Goal: Check status

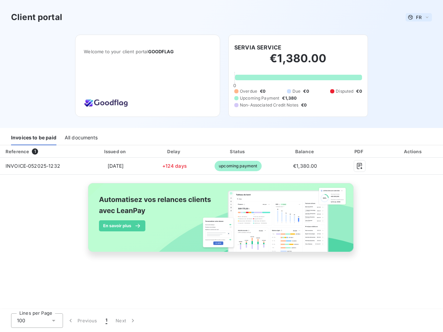
click at [419, 17] on span "FR" at bounding box center [419, 18] width 6 height 6
click at [257, 47] on h6 "SERVIA SERVICE" at bounding box center [257, 47] width 47 height 8
click at [34, 138] on div "Invoices to be paid" at bounding box center [33, 138] width 45 height 15
click at [81, 138] on div "All documents" at bounding box center [81, 138] width 33 height 15
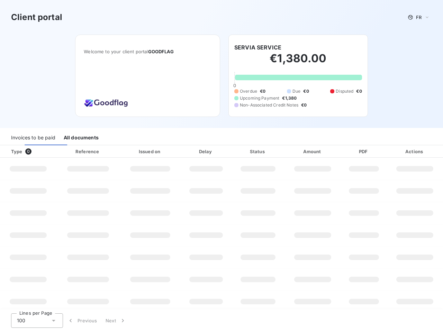
click at [42, 152] on div at bounding box center [41, 151] width 7 height 7
click at [116, 152] on div "Reference" at bounding box center [87, 151] width 61 height 7
click at [174, 152] on div "Issued on" at bounding box center [150, 151] width 58 height 7
click at [238, 152] on div "Status" at bounding box center [258, 151] width 50 height 7
click at [305, 152] on div "Amount" at bounding box center [313, 151] width 54 height 7
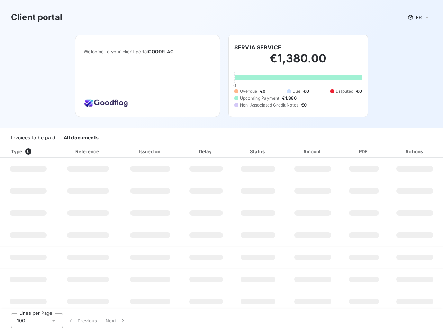
click at [359, 152] on div "PDF" at bounding box center [363, 151] width 43 height 7
